Goal: Task Accomplishment & Management: Manage account settings

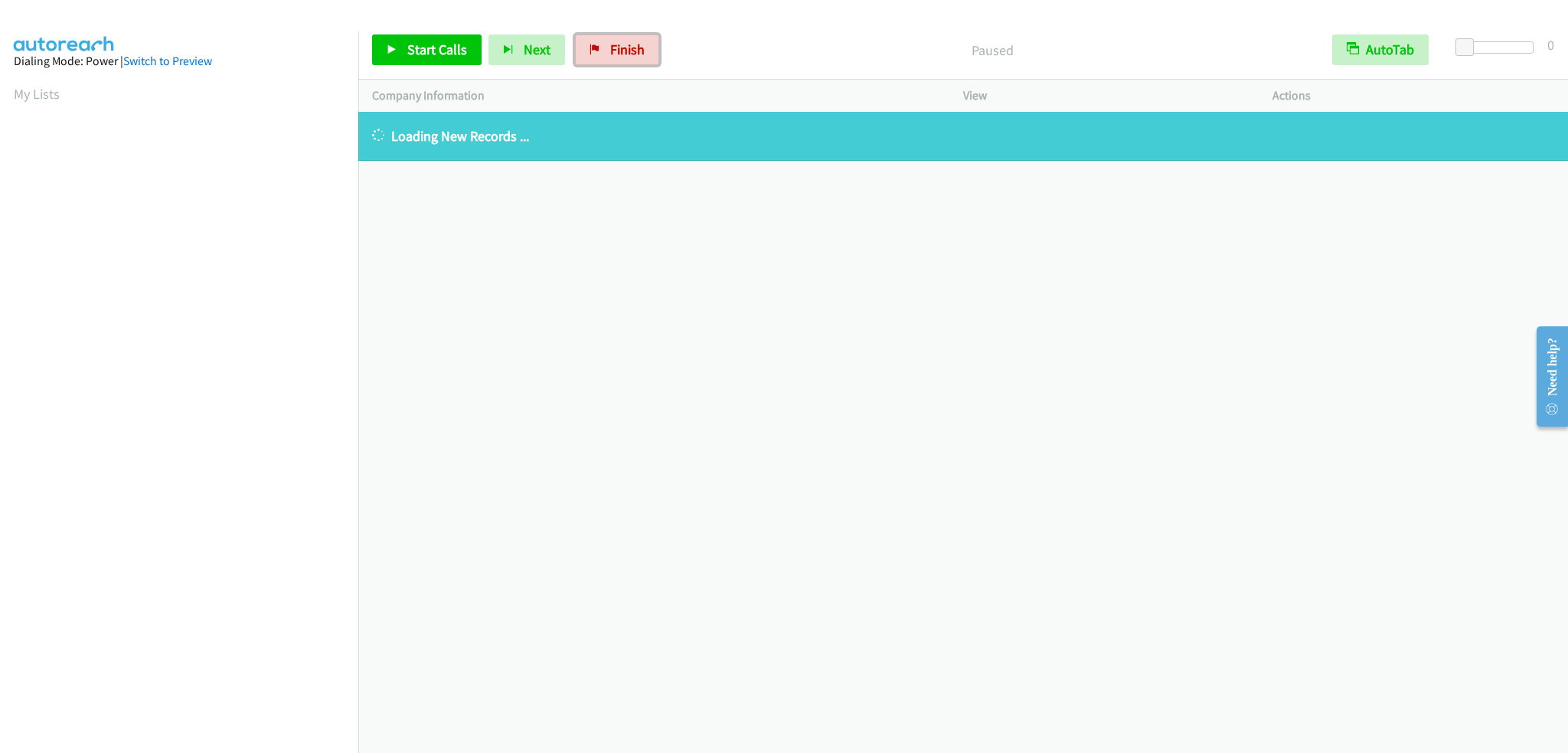
drag, startPoint x: 615, startPoint y: 54, endPoint x: 850, endPoint y: 53, distance: 235.0
click at [615, 54] on span "Finish" at bounding box center [628, 49] width 34 height 18
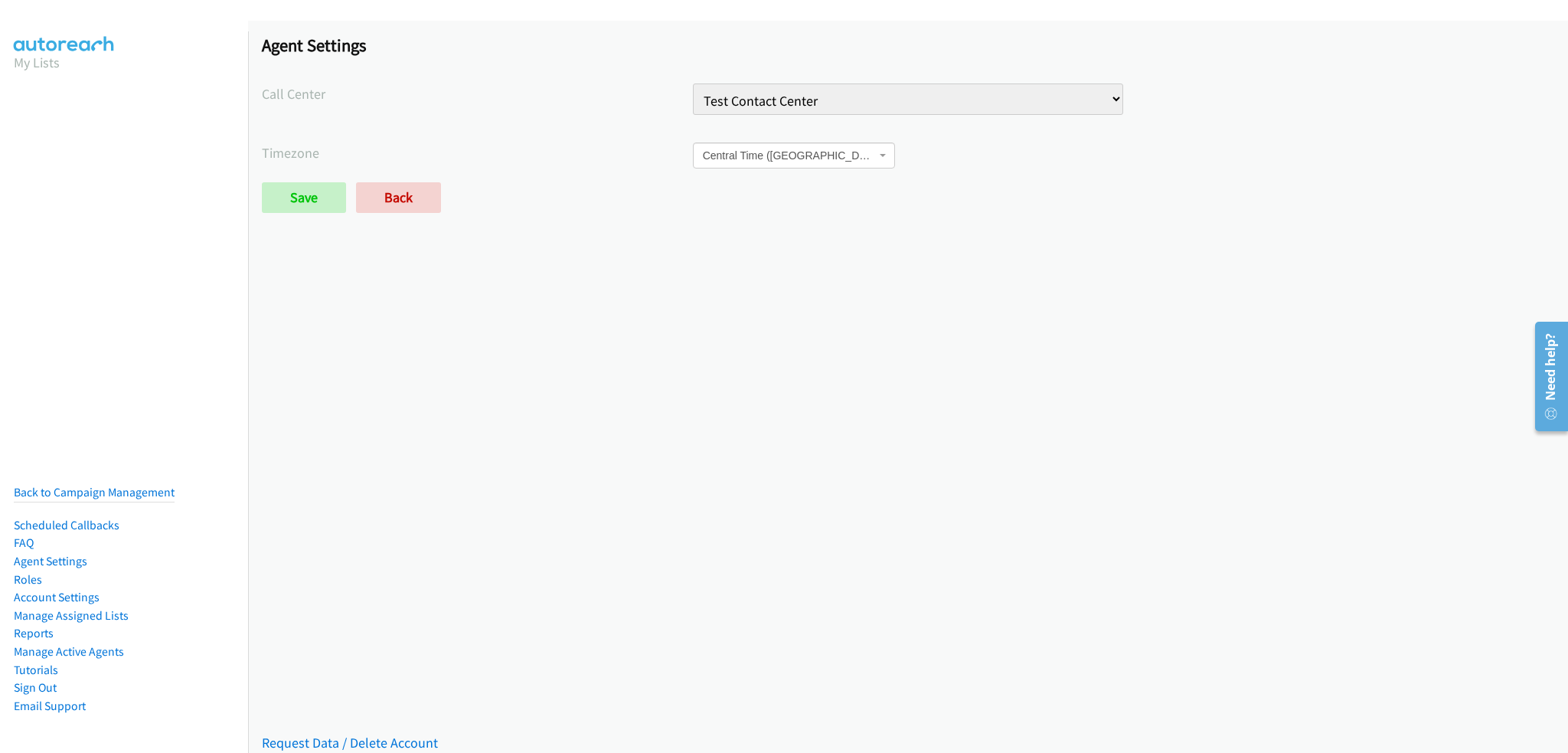
click at [786, 88] on select "CX Injury Numbers Injury Sales LSA - Do Not Use Test Contact Center VA Numbers …" at bounding box center [908, 99] width 431 height 31
select select "6529752866078720"
click at [693, 84] on select "CX Injury Numbers Injury Sales LSA - Do Not Use Test Contact Center VA Numbers …" at bounding box center [908, 99] width 431 height 31
click at [280, 199] on input "Save" at bounding box center [303, 198] width 85 height 30
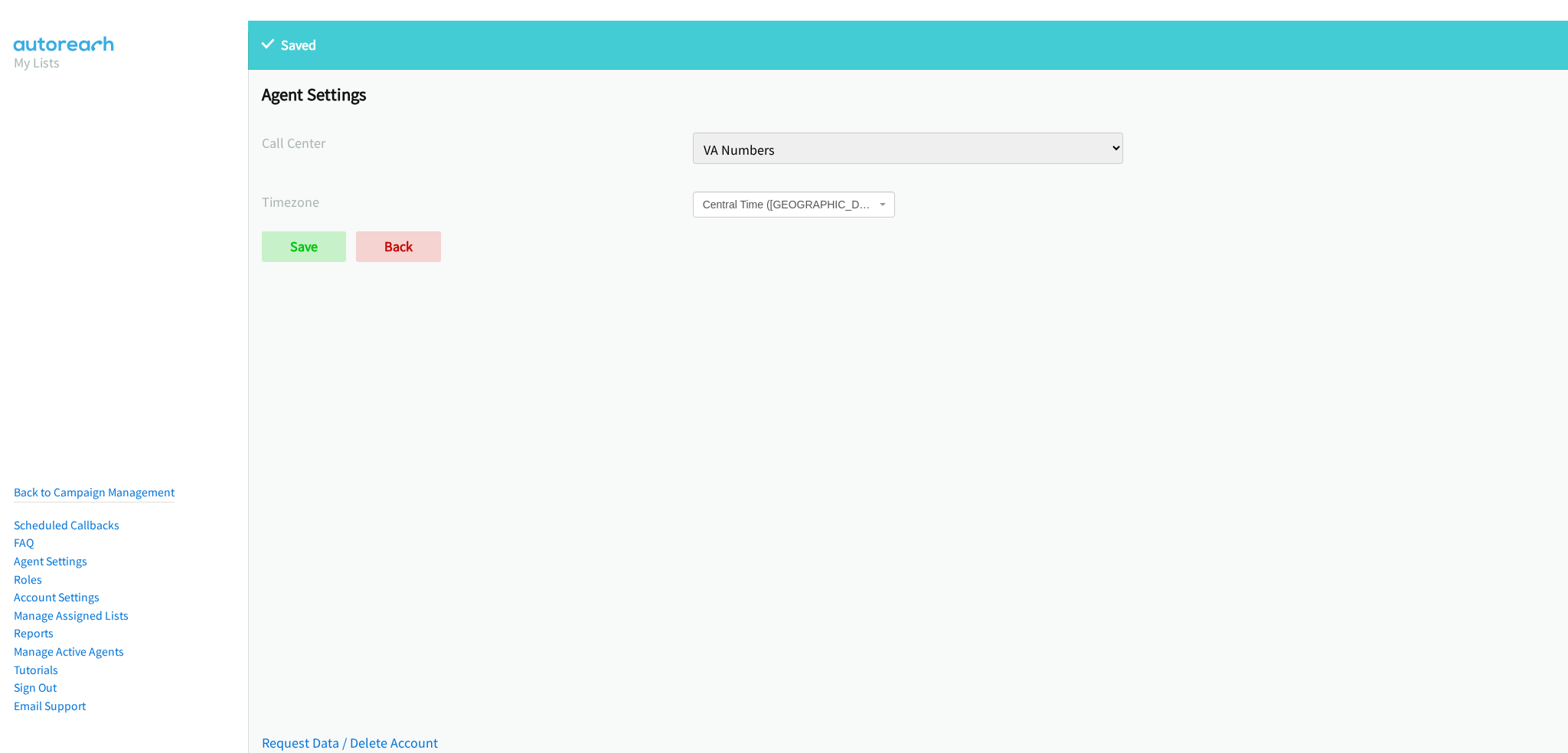
click at [784, 151] on select "CX Injury Numbers Injury Sales LSA - Do Not Use Test Contact Center VA Numbers …" at bounding box center [908, 147] width 431 height 31
click at [122, 485] on link "Back to Campaign Management" at bounding box center [93, 492] width 161 height 14
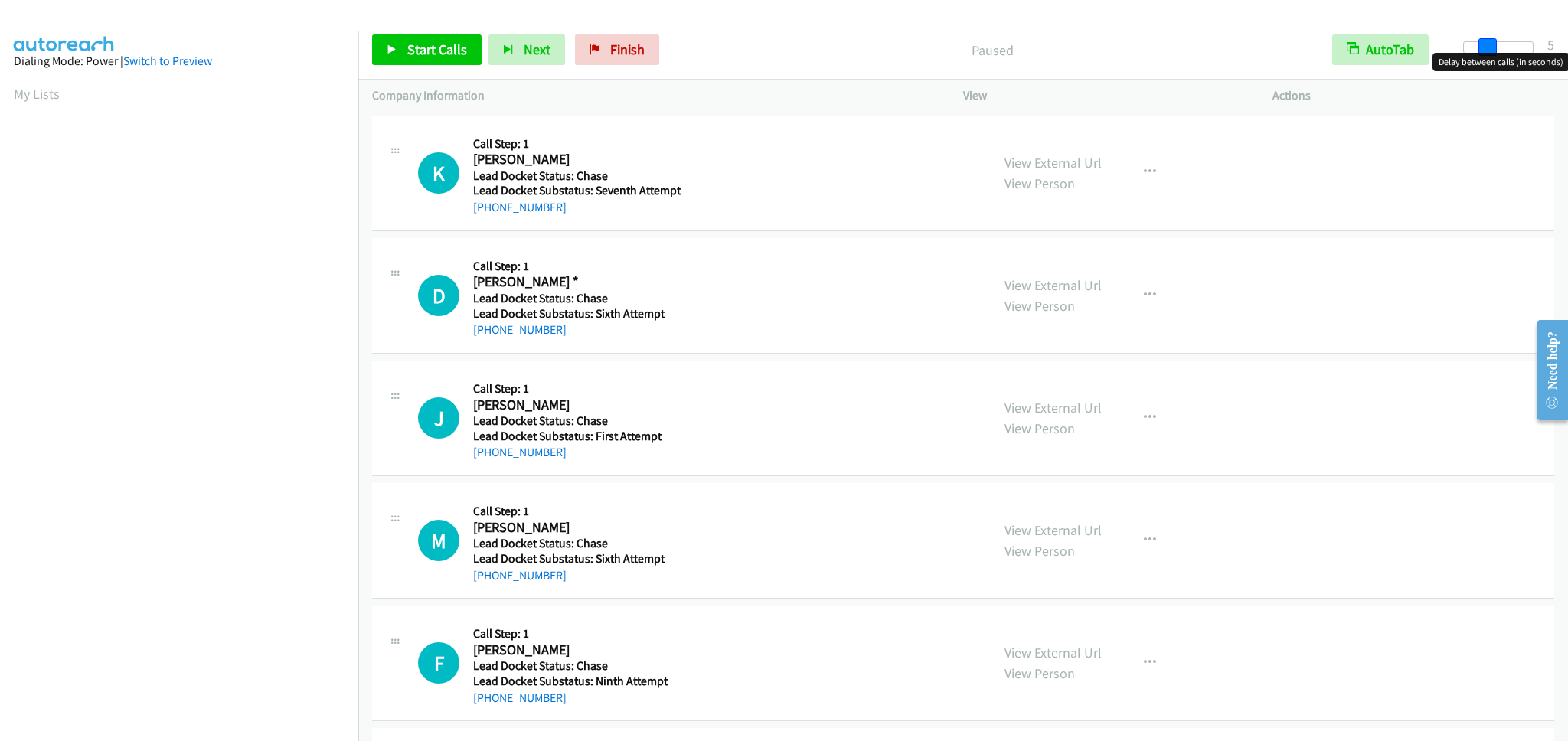
click at [1488, 49] on div at bounding box center [1499, 47] width 70 height 12
